Goal: Book appointment/travel/reservation: Book appointment/travel/reservation

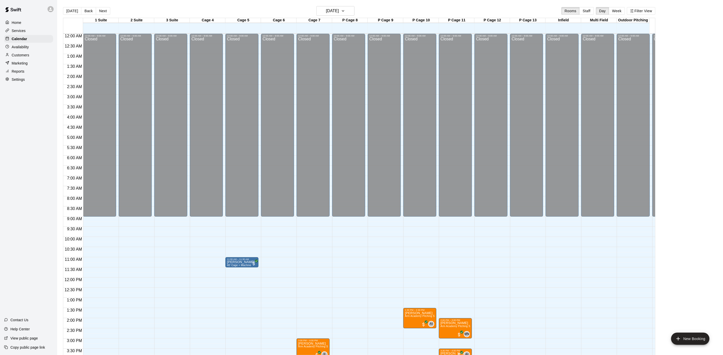
scroll to position [146, 0]
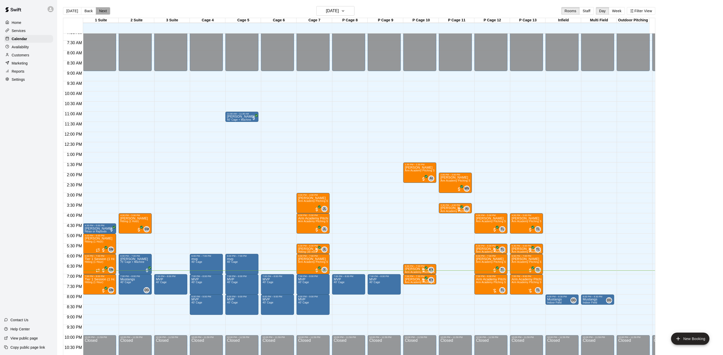
click at [99, 7] on button "Next" at bounding box center [103, 11] width 14 height 8
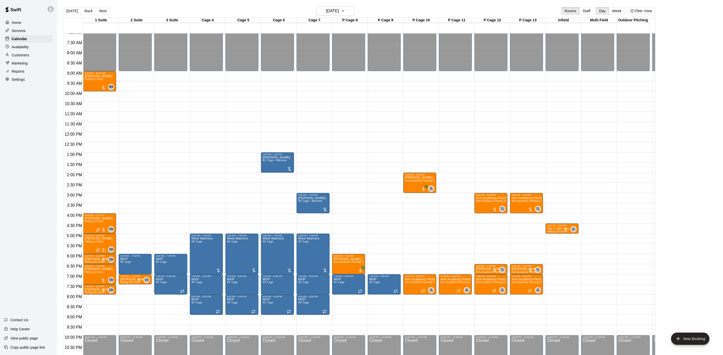
click at [68, 11] on button "[DATE]" at bounding box center [72, 11] width 18 height 8
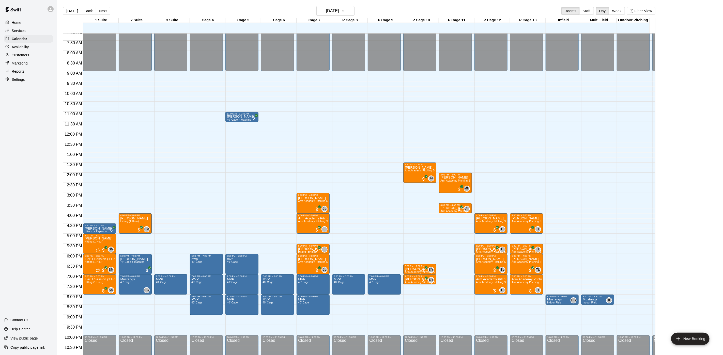
drag, startPoint x: 100, startPoint y: 12, endPoint x: 99, endPoint y: 16, distance: 4.1
click at [101, 11] on button "Next" at bounding box center [103, 11] width 14 height 8
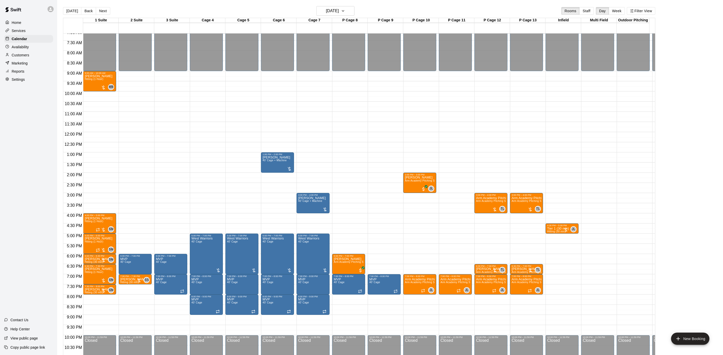
drag, startPoint x: 70, startPoint y: 10, endPoint x: 193, endPoint y: 195, distance: 221.7
click at [70, 10] on button "[DATE]" at bounding box center [72, 11] width 18 height 8
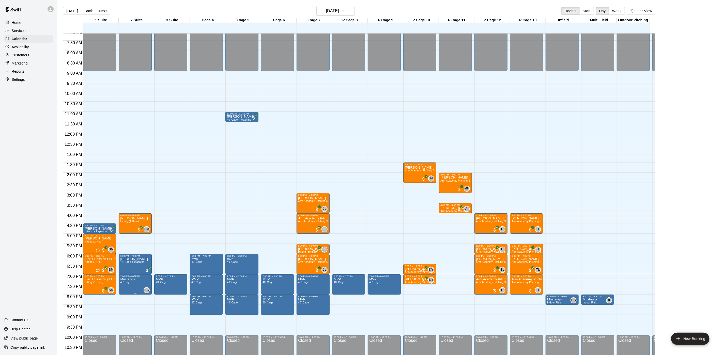
click at [126, 283] on span "40' Cage" at bounding box center [125, 282] width 11 height 3
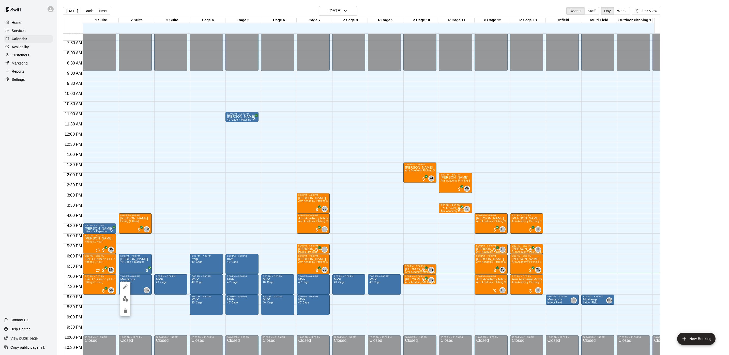
click at [124, 299] on img "edit" at bounding box center [126, 299] width 6 height 6
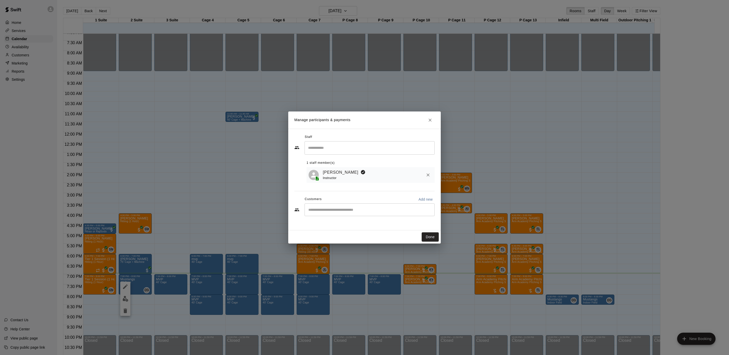
click at [337, 168] on div "[PERSON_NAME] Instructor" at bounding box center [371, 175] width 128 height 16
click at [335, 174] on link "[PERSON_NAME]" at bounding box center [341, 172] width 36 height 7
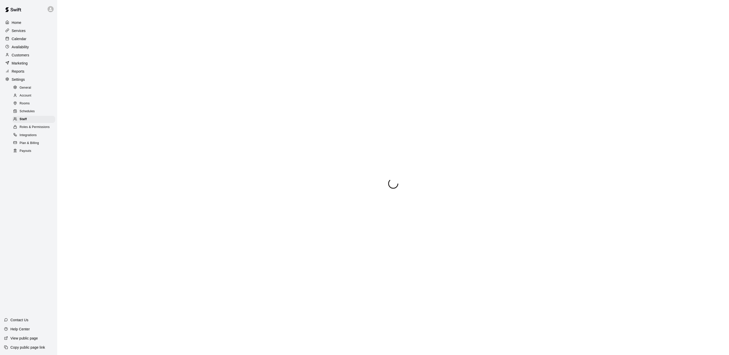
select select "**"
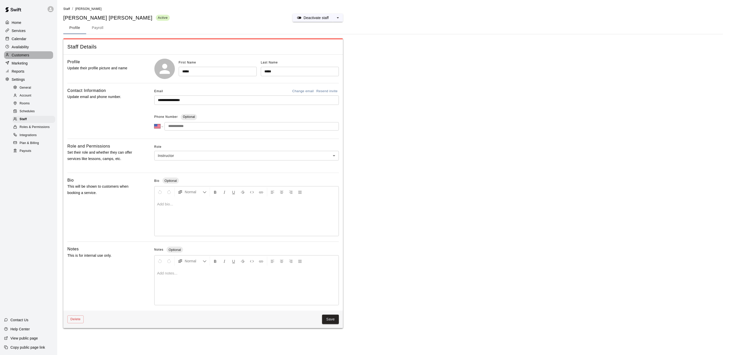
click at [31, 59] on div "Customers" at bounding box center [28, 55] width 49 height 8
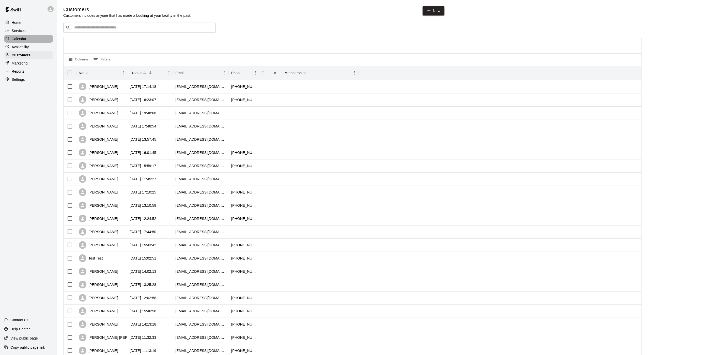
click at [37, 41] on div "Calendar" at bounding box center [28, 39] width 49 height 8
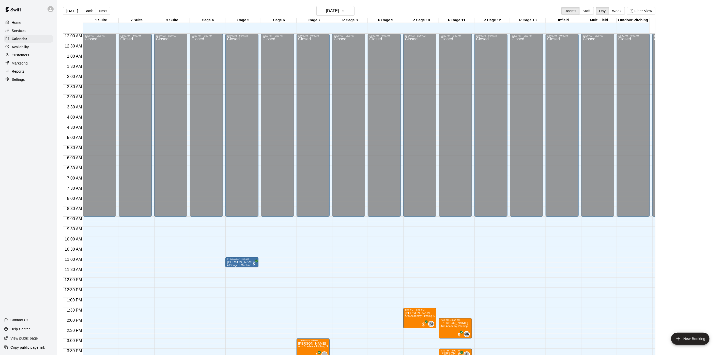
scroll to position [146, 0]
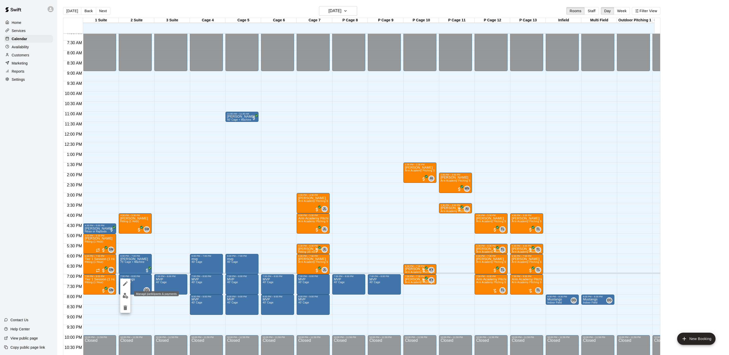
click at [124, 298] on img "edit" at bounding box center [126, 296] width 6 height 6
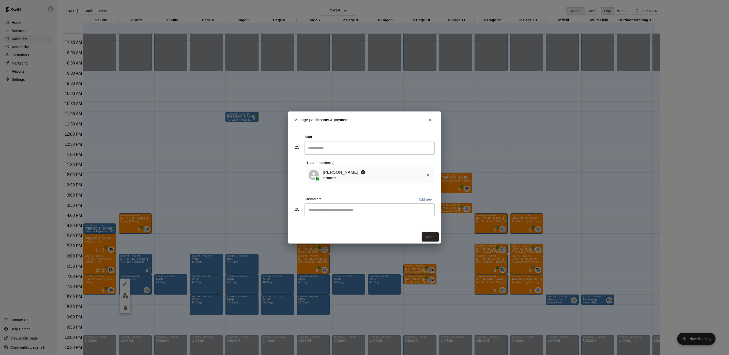
click at [310, 209] on input "Start typing to search customers..." at bounding box center [370, 209] width 126 height 5
type input "*****"
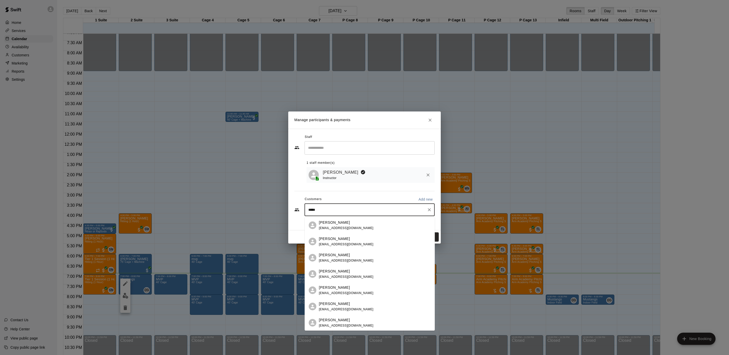
click at [345, 302] on div "[PERSON_NAME]" at bounding box center [346, 304] width 55 height 5
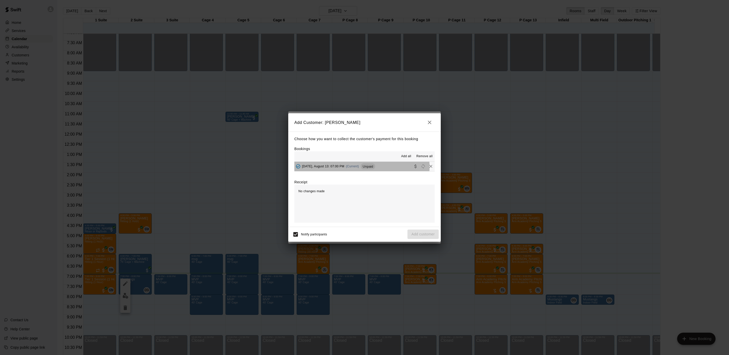
click at [357, 167] on span "(Current)" at bounding box center [352, 167] width 13 height 4
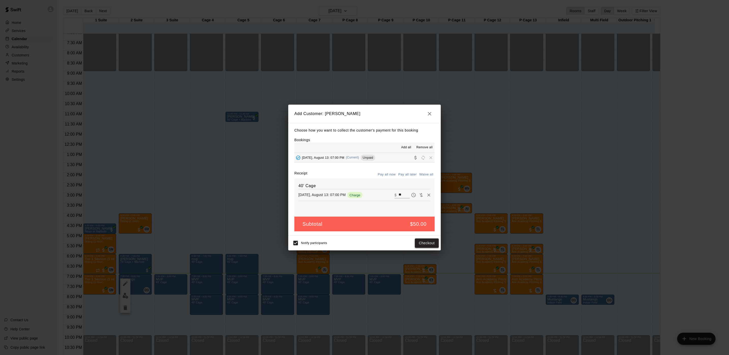
click at [427, 242] on button "Checkout" at bounding box center [427, 243] width 24 height 9
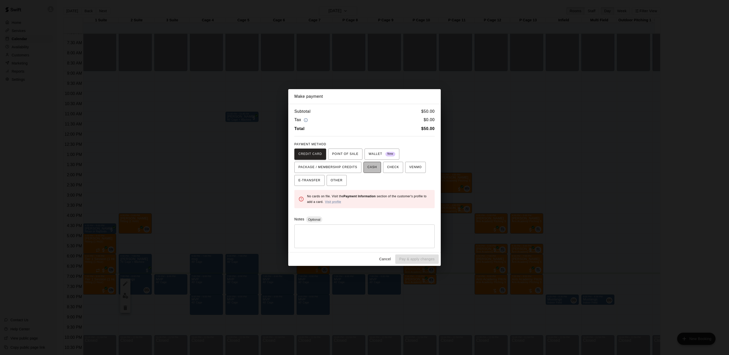
click at [368, 170] on span "CASH" at bounding box center [372, 167] width 9 height 8
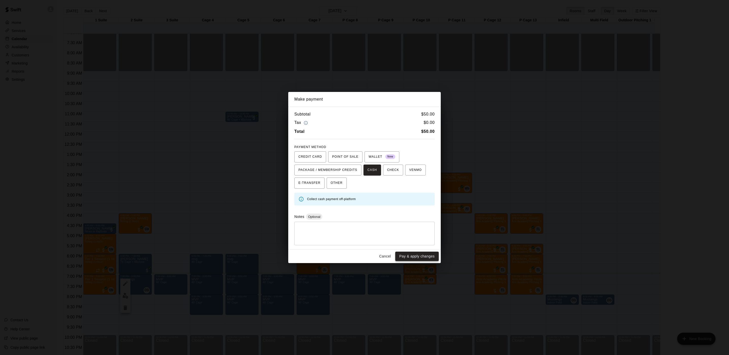
click at [420, 257] on button "Pay & apply changes" at bounding box center [416, 256] width 43 height 9
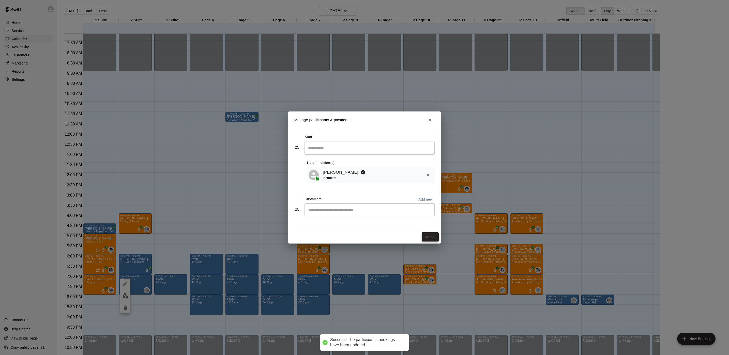
click at [426, 240] on button "Done" at bounding box center [430, 237] width 17 height 9
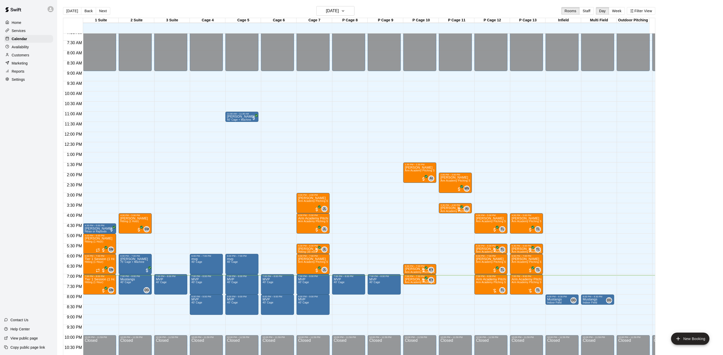
click at [338, 5] on main "[DATE] Back [DATE][DATE] Rooms Staff Day Week Filter View 1 Suite 13 Wed 2 Suit…" at bounding box center [390, 182] width 666 height 364
click at [338, 7] on button "[DATE]" at bounding box center [336, 11] width 38 height 10
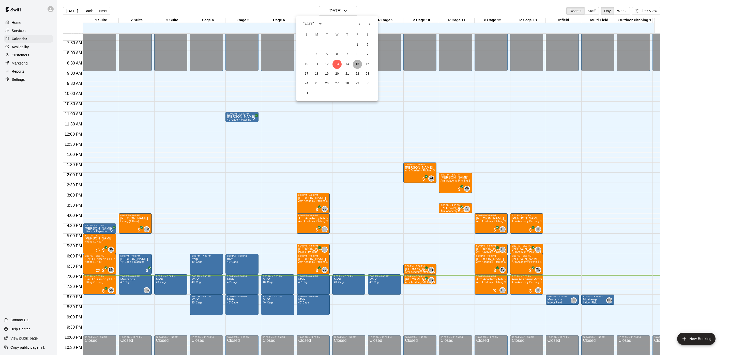
click at [354, 63] on button "15" at bounding box center [357, 64] width 9 height 9
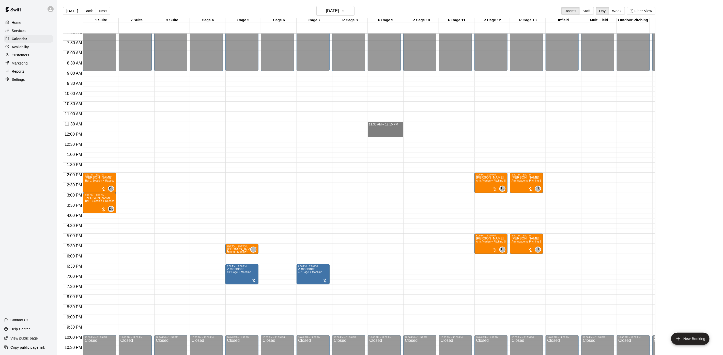
drag, startPoint x: 376, startPoint y: 124, endPoint x: 377, endPoint y: 136, distance: 12.2
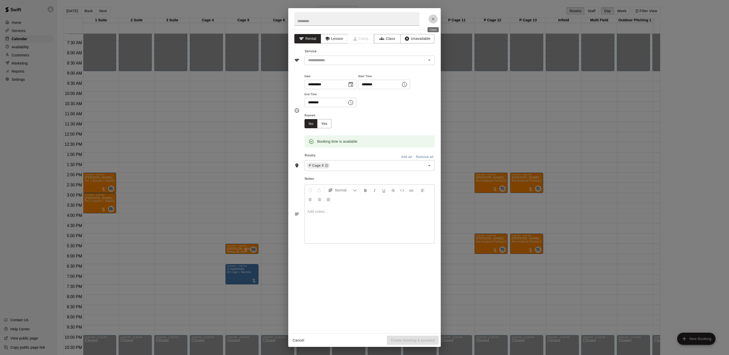
click at [433, 17] on icon "Close" at bounding box center [433, 19] width 5 height 5
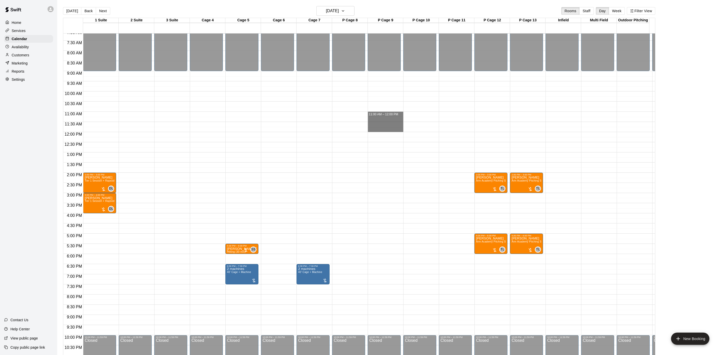
drag, startPoint x: 384, startPoint y: 115, endPoint x: 383, endPoint y: 128, distance: 12.5
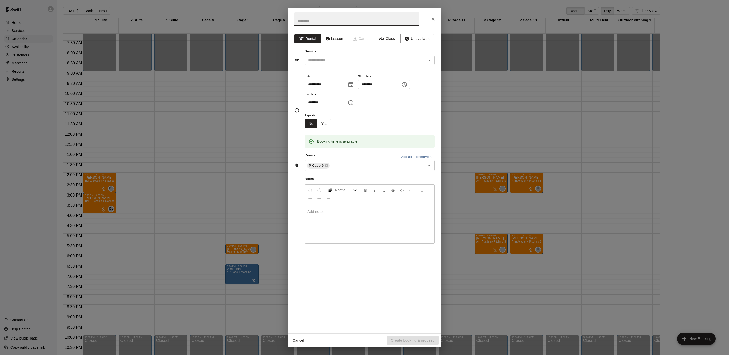
click at [332, 32] on div "**********" at bounding box center [364, 182] width 153 height 304
click at [332, 38] on button "Lesson" at bounding box center [334, 38] width 27 height 9
click at [431, 60] on icon "Open" at bounding box center [429, 60] width 6 height 6
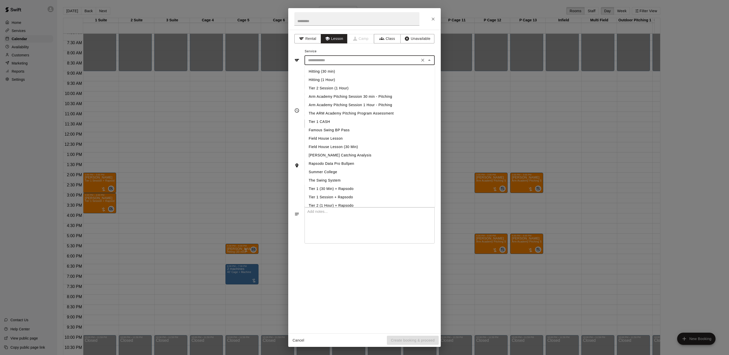
click at [371, 103] on li "Arm Academy Pitching Session 1 Hour - Pitching" at bounding box center [370, 105] width 130 height 8
type input "**********"
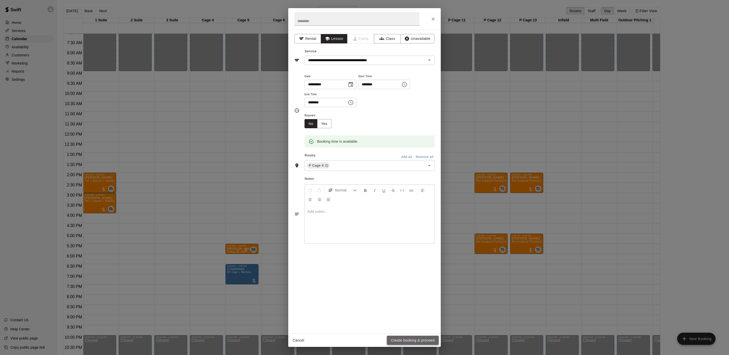
click at [399, 342] on button "Create booking & proceed" at bounding box center [413, 340] width 52 height 9
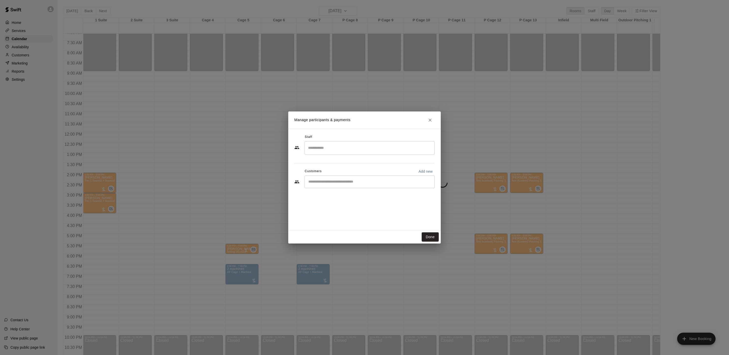
click at [329, 152] on input "Search staff" at bounding box center [370, 148] width 126 height 9
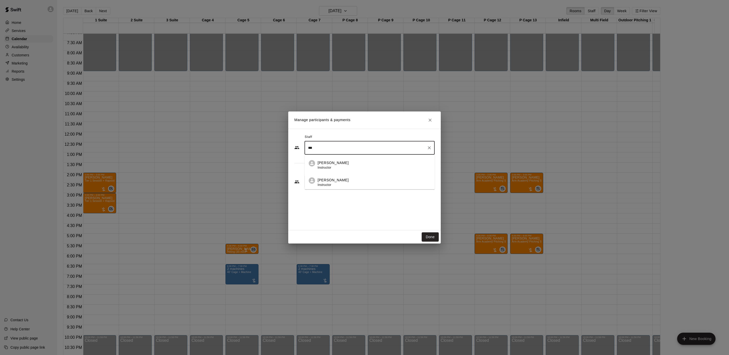
click at [336, 178] on p "[PERSON_NAME]" at bounding box center [333, 180] width 31 height 5
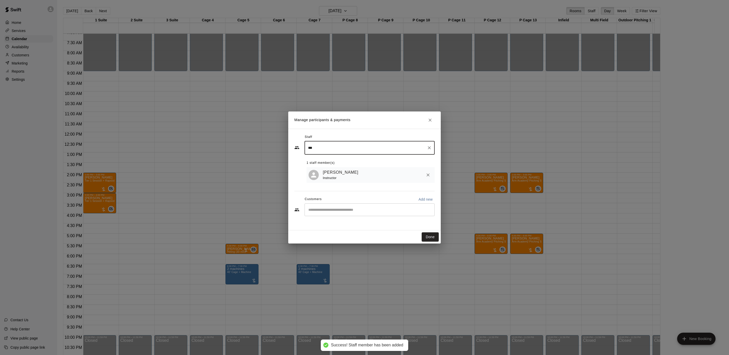
type input "***"
click at [325, 211] on input "Start typing to search customers..." at bounding box center [370, 209] width 126 height 5
type input "****"
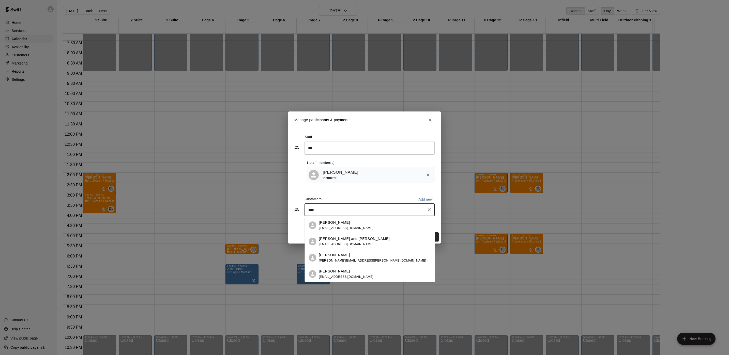
click at [330, 222] on p "[PERSON_NAME]" at bounding box center [334, 222] width 31 height 5
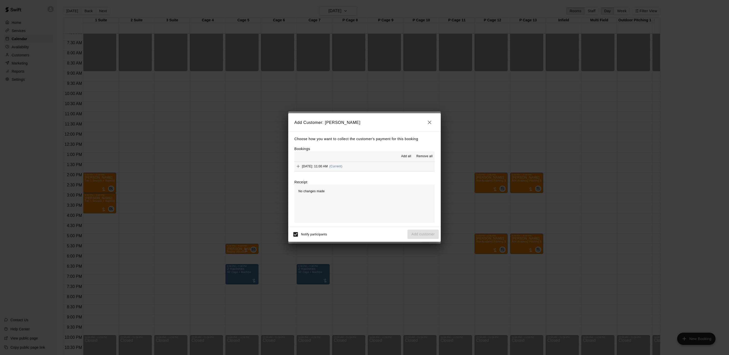
click at [368, 166] on button "[DATE]: 11:00 AM (Current)" at bounding box center [364, 166] width 140 height 9
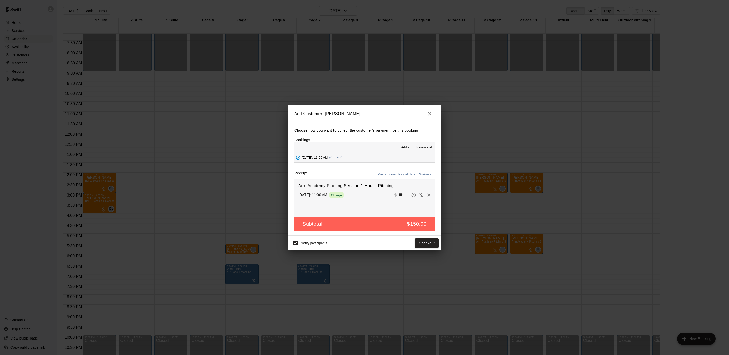
click at [407, 176] on button "Pay all later" at bounding box center [407, 175] width 21 height 8
click at [421, 242] on button "Add customer" at bounding box center [423, 243] width 31 height 9
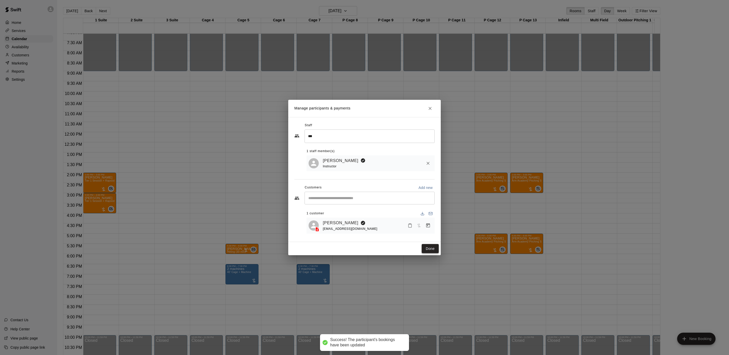
click at [432, 253] on button "Done" at bounding box center [430, 248] width 17 height 9
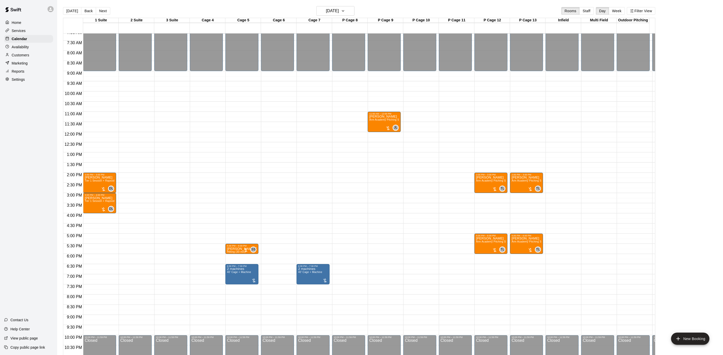
click at [70, 7] on button "[DATE]" at bounding box center [72, 11] width 18 height 8
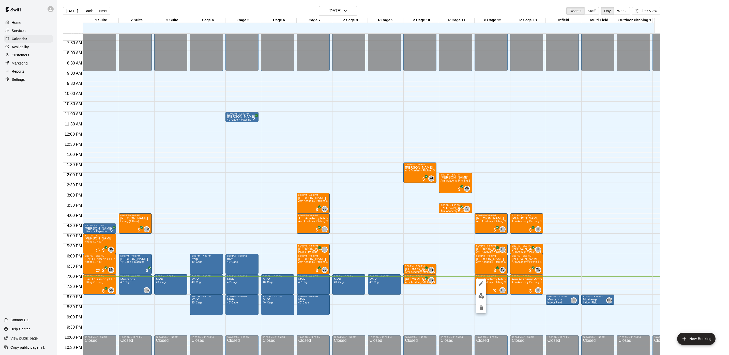
click at [479, 297] on img "edit" at bounding box center [482, 296] width 6 height 6
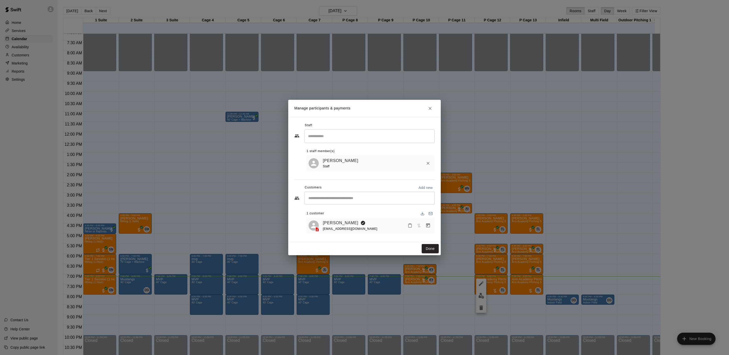
click at [423, 221] on div at bounding box center [419, 225] width 27 height 9
click at [427, 224] on icon "Manage bookings & payment" at bounding box center [428, 225] width 5 height 5
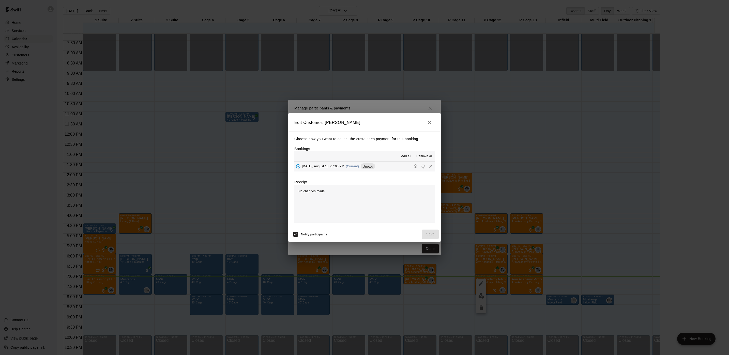
click at [374, 166] on span "Unpaid" at bounding box center [368, 167] width 14 height 4
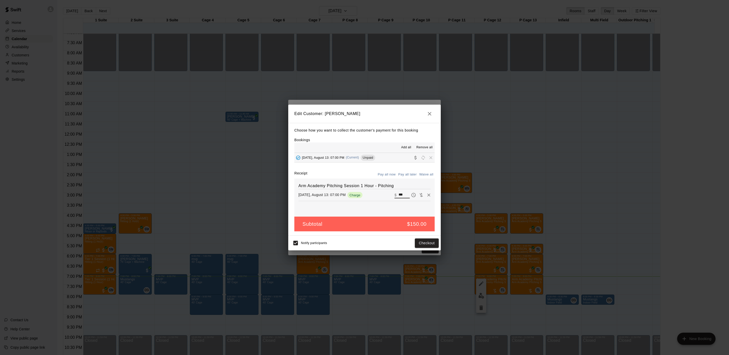
click at [399, 196] on input "***" at bounding box center [404, 195] width 11 height 7
type input "***"
click at [436, 241] on button "Checkout" at bounding box center [427, 243] width 24 height 9
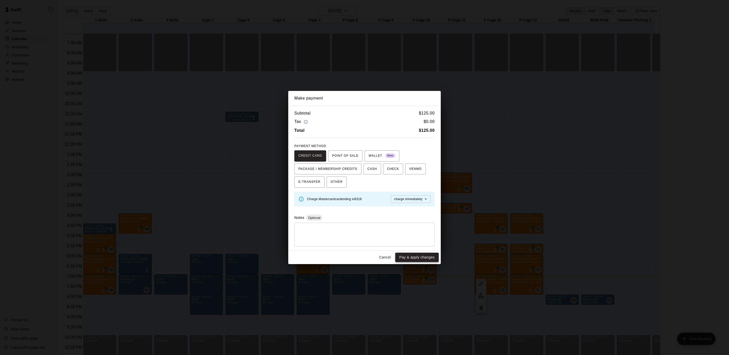
click at [424, 260] on button "Pay & apply changes" at bounding box center [416, 257] width 43 height 9
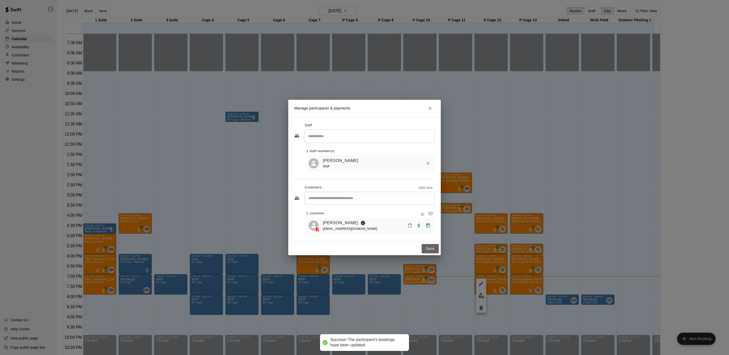
click at [429, 254] on button "Done" at bounding box center [430, 248] width 17 height 9
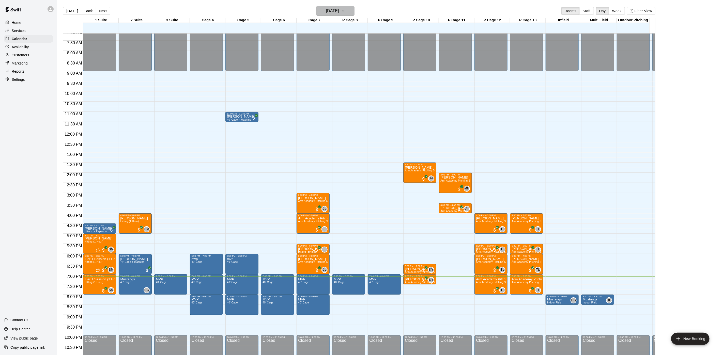
click at [326, 8] on h6 "[DATE]" at bounding box center [332, 10] width 13 height 7
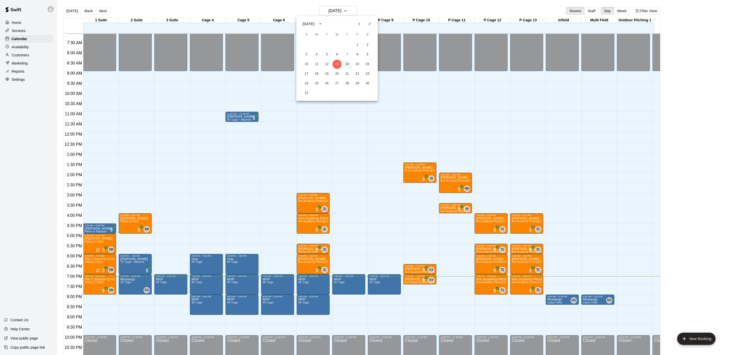
click at [350, 61] on button "14" at bounding box center [347, 64] width 9 height 9
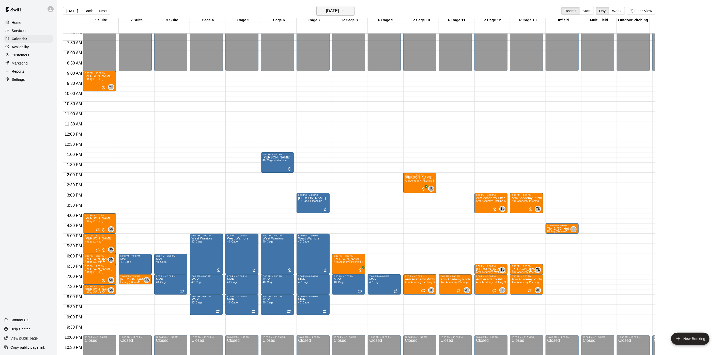
click at [345, 8] on icon "button" at bounding box center [343, 11] width 4 height 6
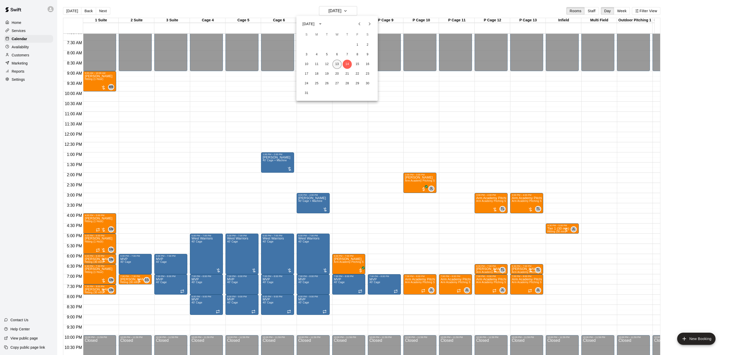
click at [339, 67] on button "13" at bounding box center [337, 64] width 9 height 9
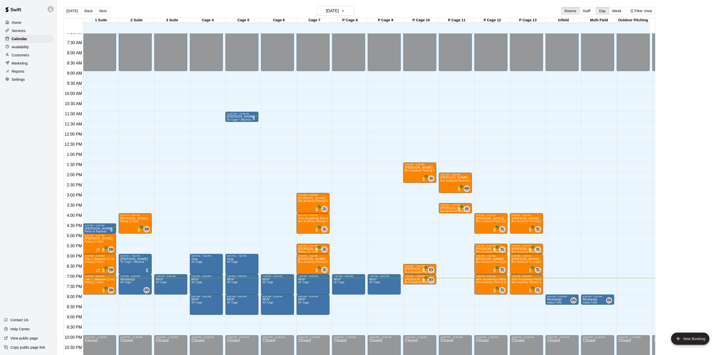
click at [96, 11] on button "Next" at bounding box center [103, 11] width 14 height 8
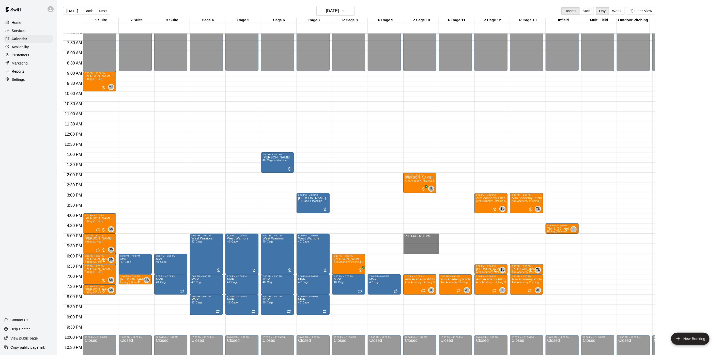
drag, startPoint x: 413, startPoint y: 236, endPoint x: 413, endPoint y: 251, distance: 14.8
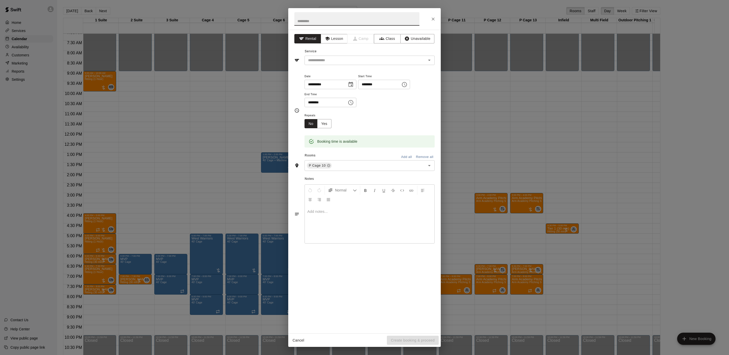
click at [331, 44] on div "**********" at bounding box center [364, 182] width 153 height 304
click at [331, 40] on button "Lesson" at bounding box center [334, 38] width 27 height 9
click at [333, 58] on input "text" at bounding box center [362, 60] width 112 height 6
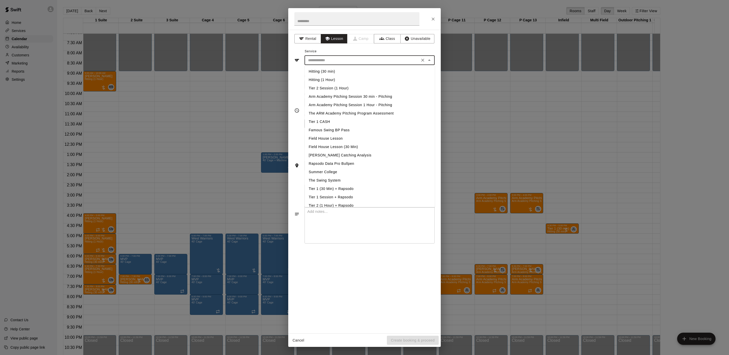
click at [337, 103] on li "Arm Academy Pitching Session 1 Hour - Pitching" at bounding box center [370, 105] width 130 height 8
type input "**********"
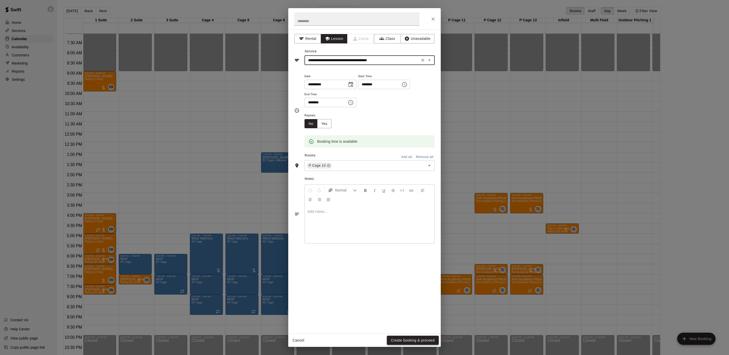
click at [397, 340] on button "Create booking & proceed" at bounding box center [413, 340] width 52 height 9
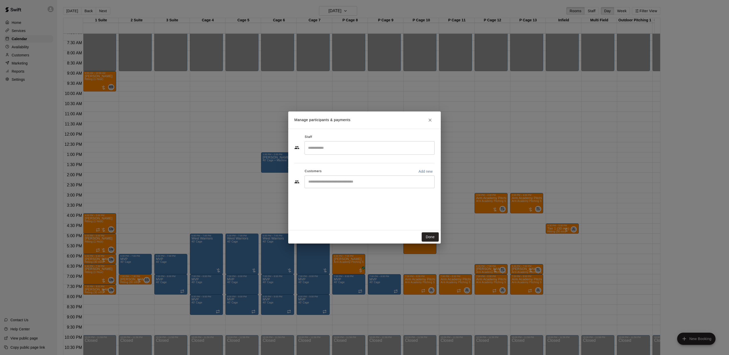
click at [347, 186] on div "​" at bounding box center [370, 182] width 130 height 13
type input "*******"
click at [324, 148] on input "Search staff" at bounding box center [370, 148] width 126 height 9
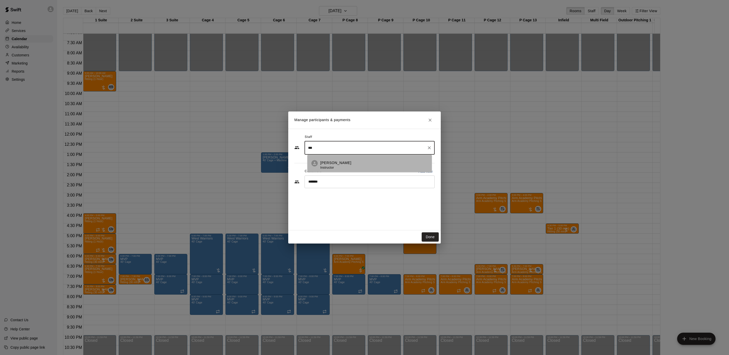
click at [334, 166] on span "Instructor" at bounding box center [327, 168] width 14 height 4
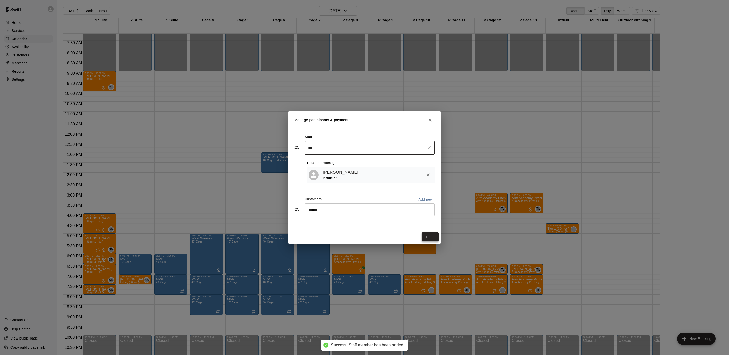
type input "***"
click at [431, 241] on button "Done" at bounding box center [430, 237] width 17 height 9
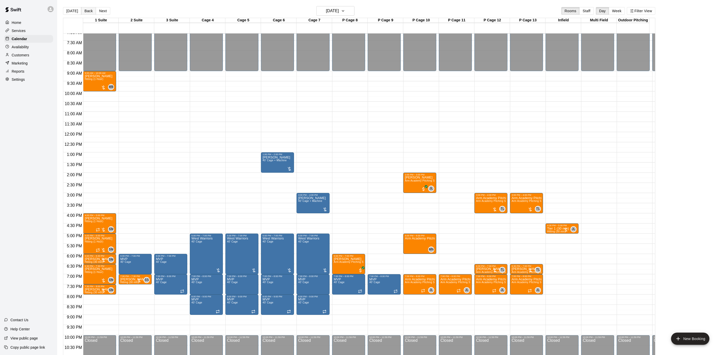
click at [82, 12] on button "Back" at bounding box center [88, 11] width 15 height 8
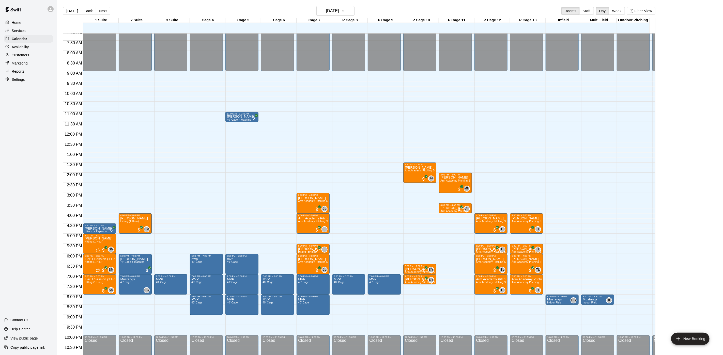
click at [38, 55] on div "Customers" at bounding box center [28, 55] width 49 height 8
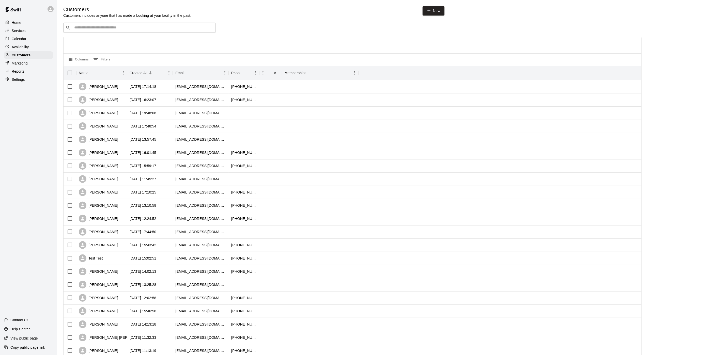
click at [98, 27] on input "Search customers by name or email" at bounding box center [143, 27] width 141 height 5
type input "******"
click at [109, 42] on div "[PERSON_NAME] [EMAIL_ADDRESS][DOMAIN_NAME]" at bounding box center [105, 42] width 55 height 11
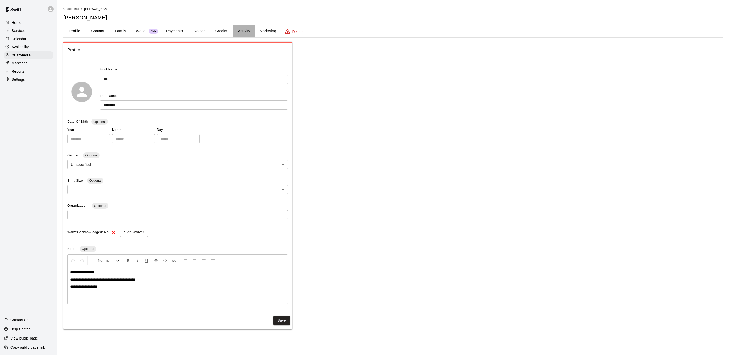
click at [249, 31] on button "Activity" at bounding box center [244, 31] width 23 height 12
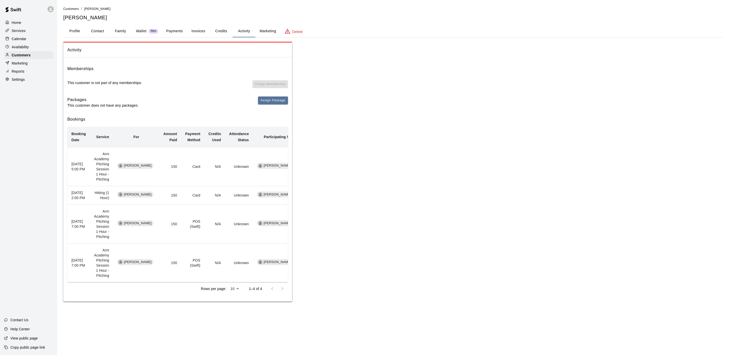
click at [34, 38] on div "Calendar" at bounding box center [28, 39] width 49 height 8
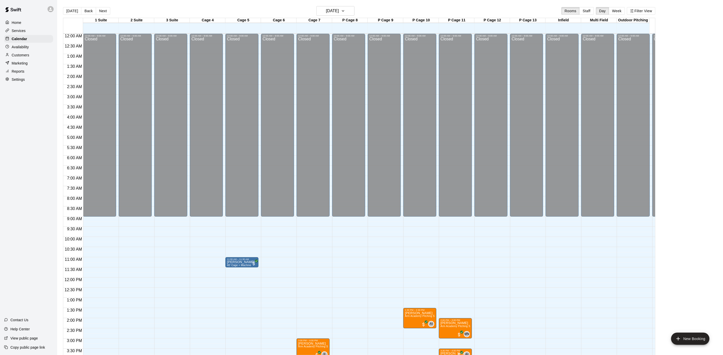
scroll to position [146, 0]
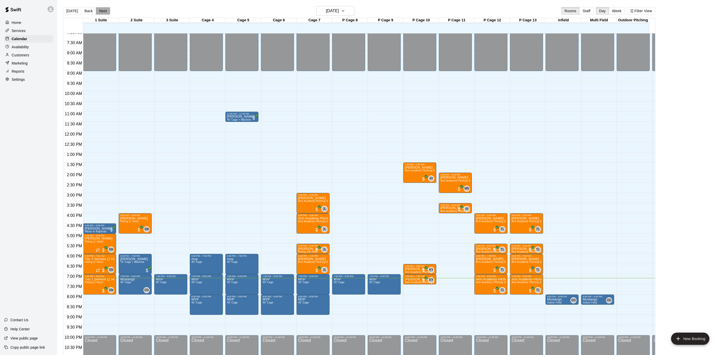
click at [102, 14] on button "Next" at bounding box center [103, 11] width 14 height 8
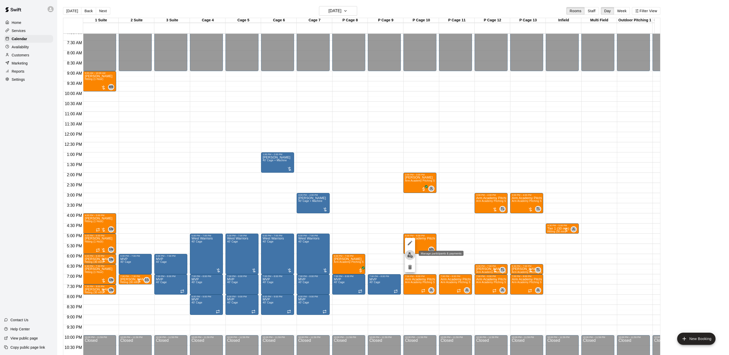
click at [410, 257] on img "edit" at bounding box center [410, 255] width 6 height 6
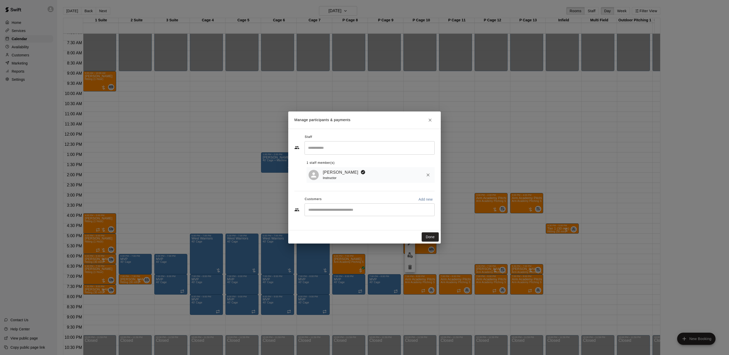
click at [320, 216] on div "​" at bounding box center [370, 210] width 130 height 13
type input "******"
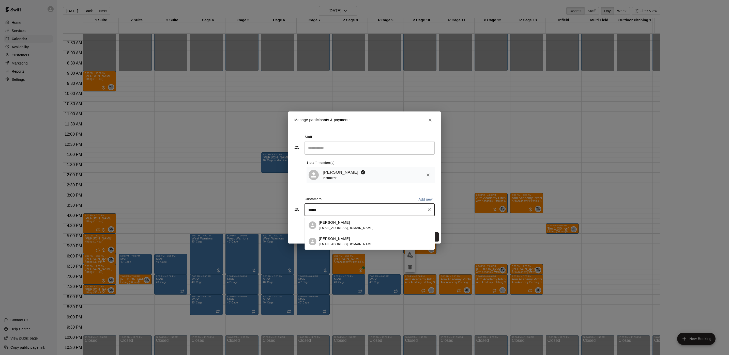
click at [333, 220] on div "[PERSON_NAME] [EMAIL_ADDRESS][DOMAIN_NAME]" at bounding box center [370, 225] width 130 height 16
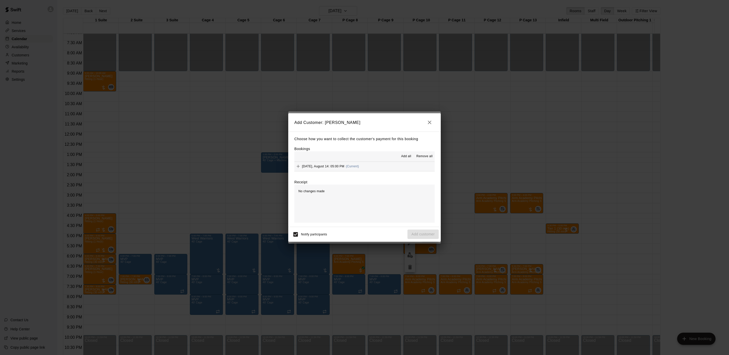
click at [344, 166] on span "[DATE], August 14: 05:00 PM" at bounding box center [323, 167] width 42 height 4
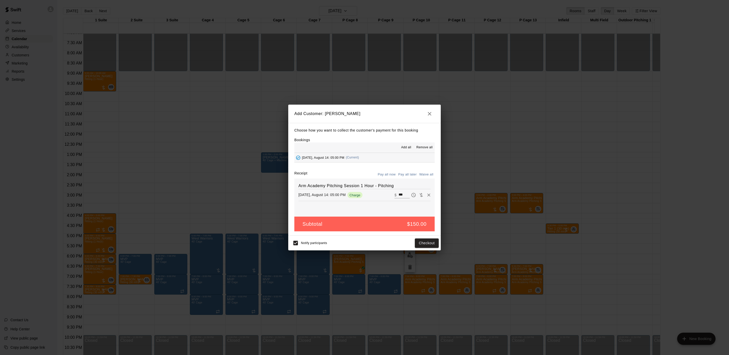
click at [407, 176] on button "Pay all later" at bounding box center [407, 175] width 21 height 8
click at [414, 242] on button "Add customer" at bounding box center [423, 243] width 31 height 9
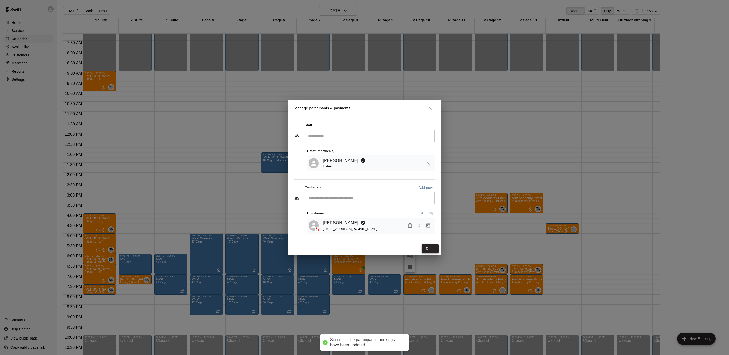
click at [435, 251] on button "Done" at bounding box center [430, 248] width 17 height 9
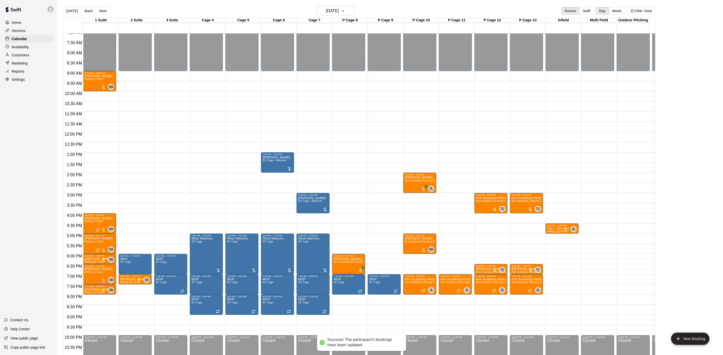
click at [70, 8] on button "[DATE]" at bounding box center [72, 11] width 18 height 8
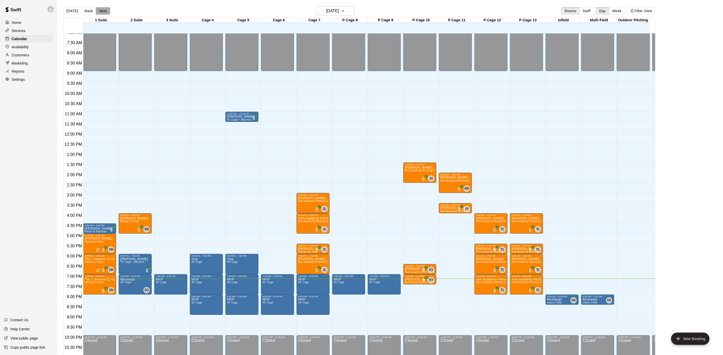
click at [104, 13] on button "Next" at bounding box center [103, 11] width 14 height 8
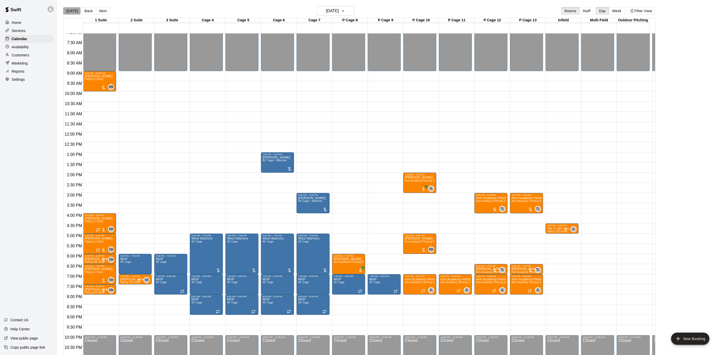
click at [67, 11] on button "[DATE]" at bounding box center [72, 11] width 18 height 8
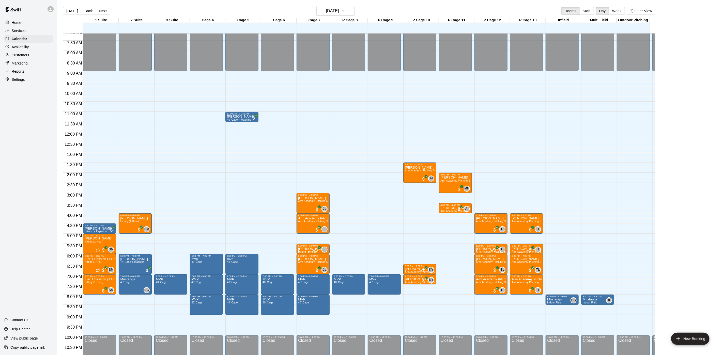
click at [105, 14] on button "Next" at bounding box center [103, 11] width 14 height 8
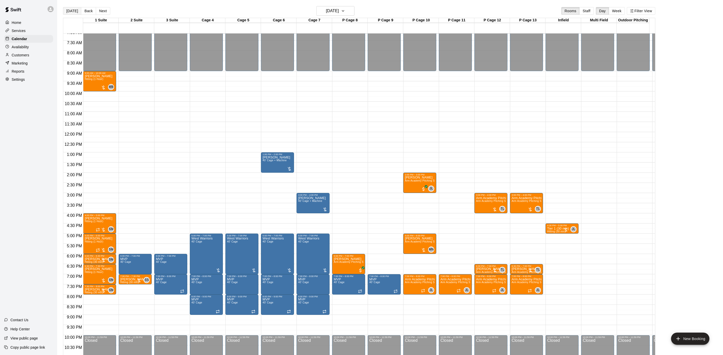
click at [76, 11] on button "[DATE]" at bounding box center [72, 11] width 18 height 8
